Goal: Use online tool/utility: Utilize a website feature to perform a specific function

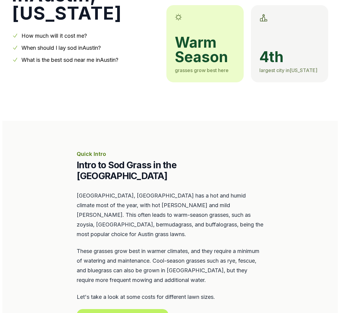
scroll to position [151, 0]
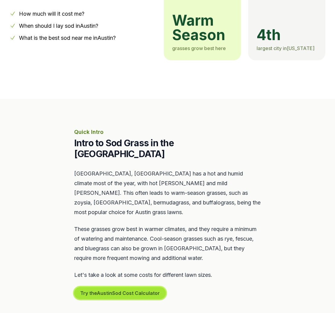
click at [136, 287] on button "Try the Austin Sod Cost Calculator" at bounding box center [120, 293] width 92 height 12
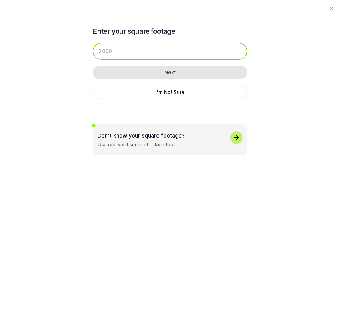
click at [145, 55] on input "number" at bounding box center [170, 51] width 154 height 17
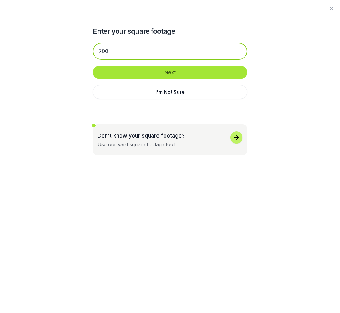
type input "700"
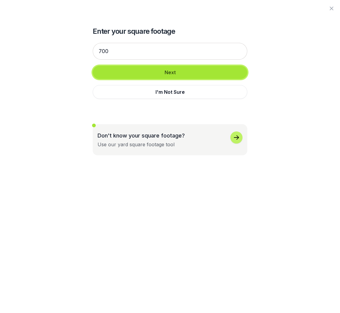
click at [155, 73] on button "Next" at bounding box center [170, 72] width 154 height 13
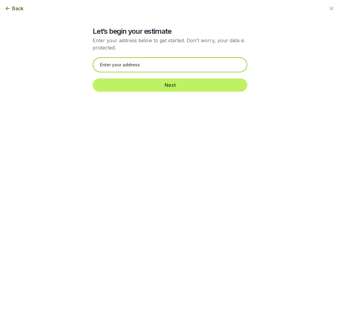
click at [155, 70] on input "text" at bounding box center [170, 64] width 154 height 15
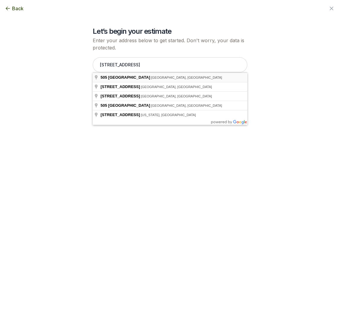
type input "[STREET_ADDRESS]"
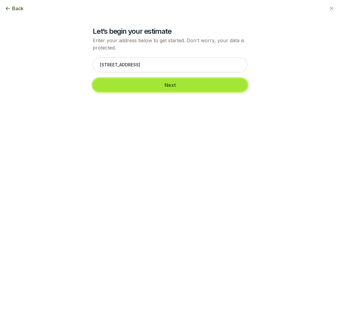
click at [151, 89] on button "Next" at bounding box center [170, 84] width 154 height 13
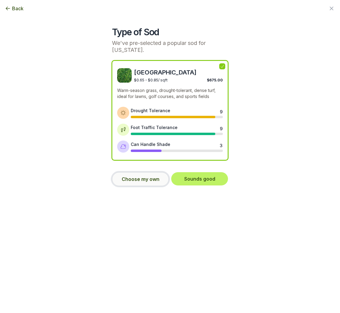
click at [130, 172] on button "Choose my own" at bounding box center [140, 179] width 57 height 14
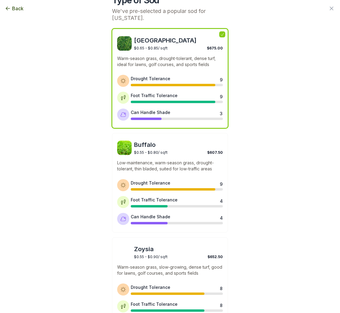
scroll to position [0, 0]
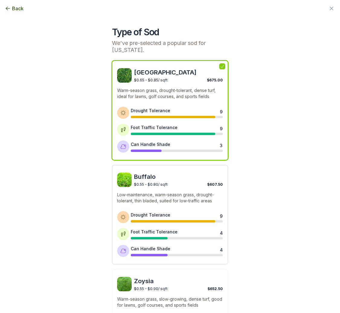
click at [131, 173] on div "Buffalo $0.55 - $0.80 / sqft $607.50" at bounding box center [170, 180] width 106 height 14
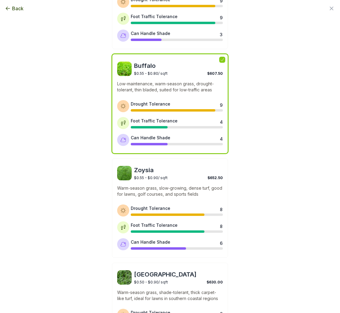
scroll to position [121, 0]
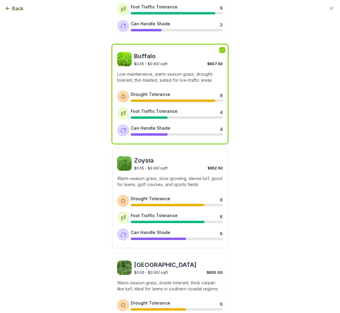
click at [161, 176] on p "Warm-season grass, slow-growing, dense turf, good for lawns, golf courses, and …" at bounding box center [170, 182] width 106 height 12
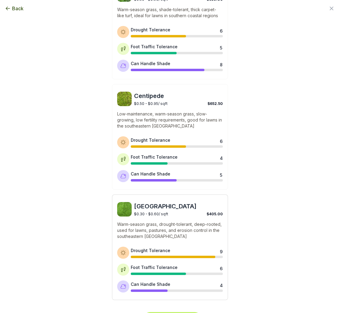
scroll to position [405, 0]
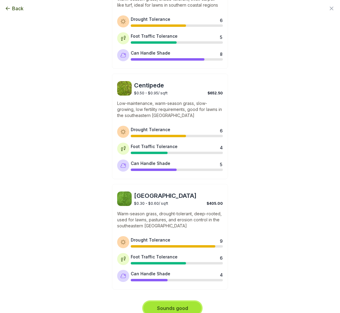
click at [175, 302] on button "Sounds good" at bounding box center [172, 308] width 58 height 13
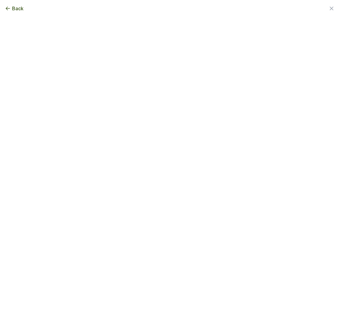
scroll to position [0, 0]
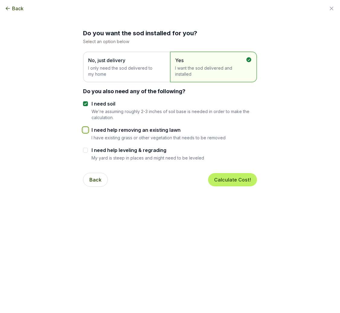
click at [84, 129] on input "I need help removing an existing lawn" at bounding box center [85, 130] width 5 height 5
checkbox input "true"
click at [227, 176] on button "Calculate Cost!" at bounding box center [232, 179] width 49 height 13
